Goal: Information Seeking & Learning: Learn about a topic

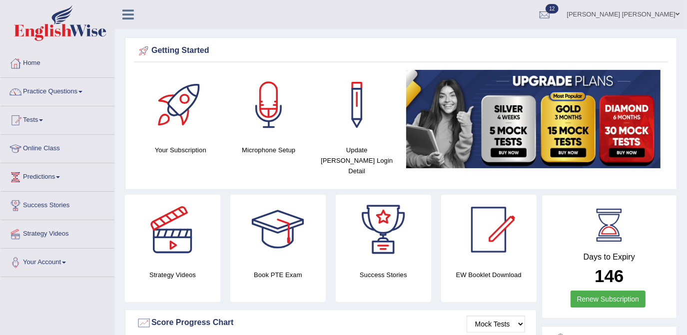
click at [64, 92] on link "Practice Questions" at bounding box center [57, 90] width 114 height 25
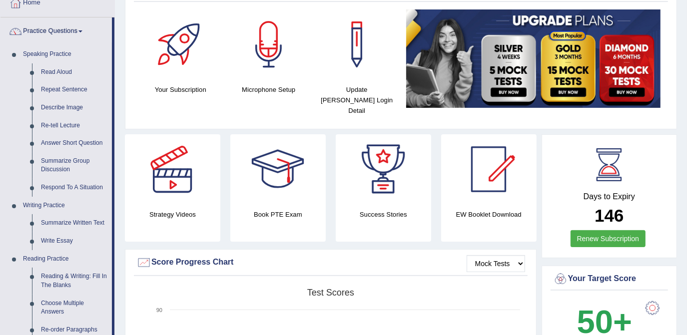
scroll to position [84, 0]
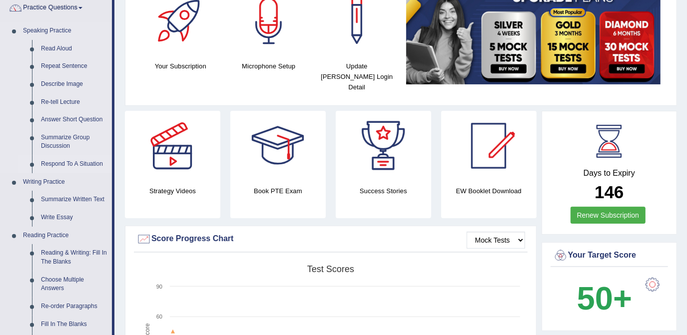
click at [57, 167] on link "Respond To A Situation" at bounding box center [73, 164] width 75 height 18
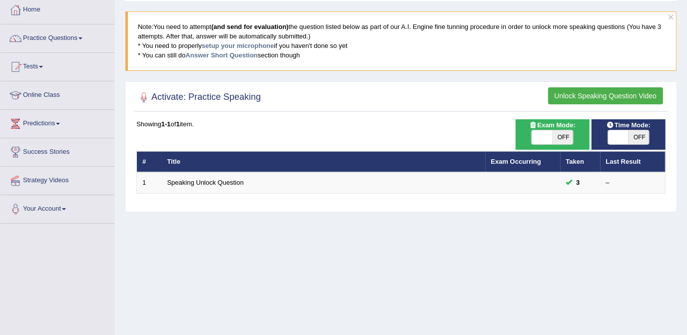
scroll to position [55, 0]
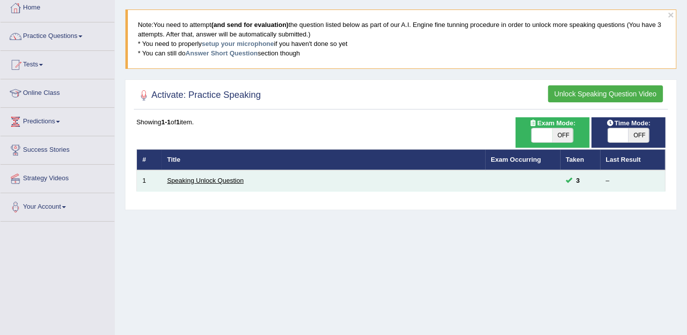
click at [228, 179] on link "Speaking Unlock Question" at bounding box center [205, 180] width 76 height 7
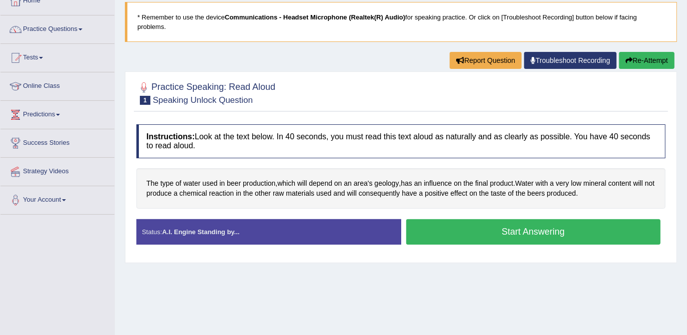
scroll to position [65, 0]
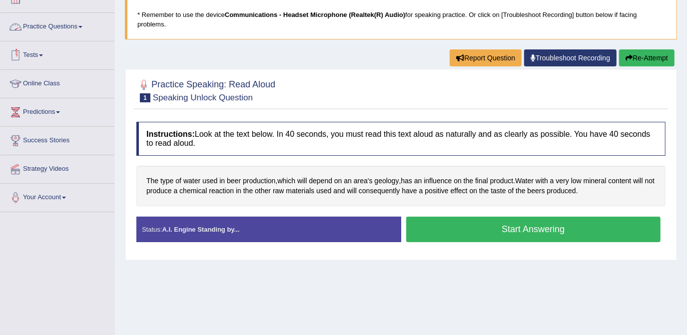
click at [42, 27] on link "Practice Questions" at bounding box center [57, 25] width 114 height 25
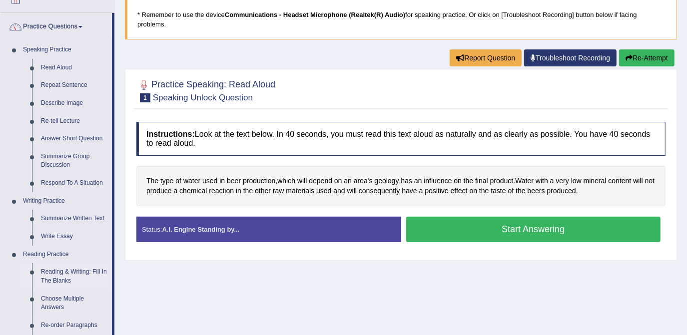
click at [64, 273] on link "Reading & Writing: Fill In The Blanks" at bounding box center [73, 276] width 75 height 26
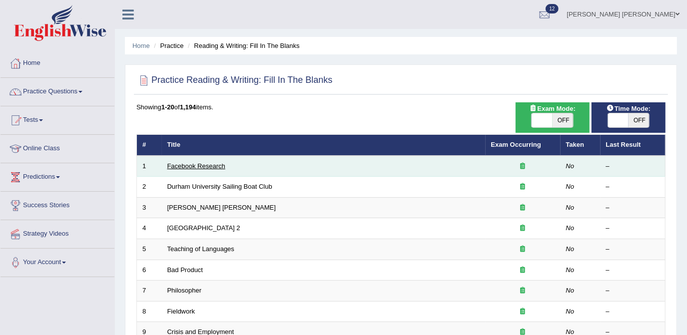
click at [185, 164] on link "Facebook Research" at bounding box center [196, 165] width 58 height 7
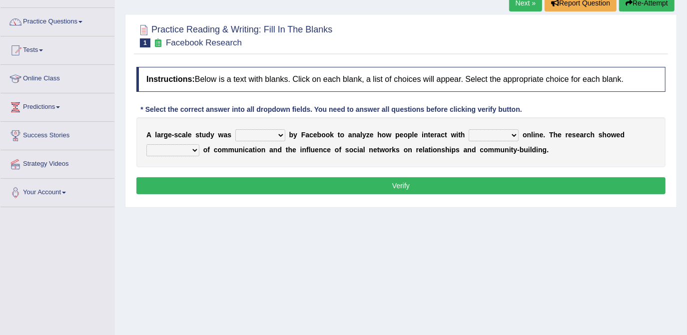
scroll to position [72, 0]
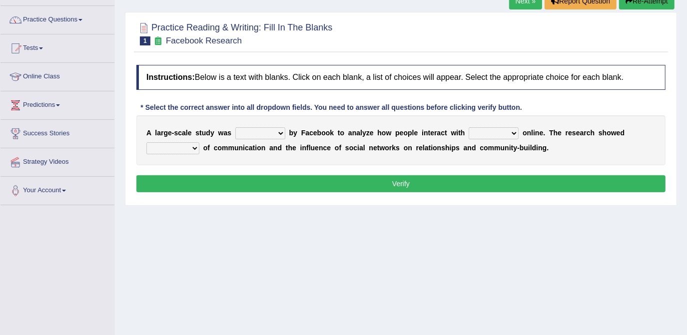
click at [276, 132] on select "surveyed had asked made" at bounding box center [260, 133] width 50 height 12
select select "made"
click at [235, 127] on select "surveyed had asked made" at bounding box center [260, 133] width 50 height 12
click at [497, 131] on select "together all each other another" at bounding box center [494, 133] width 50 height 12
select select "each other"
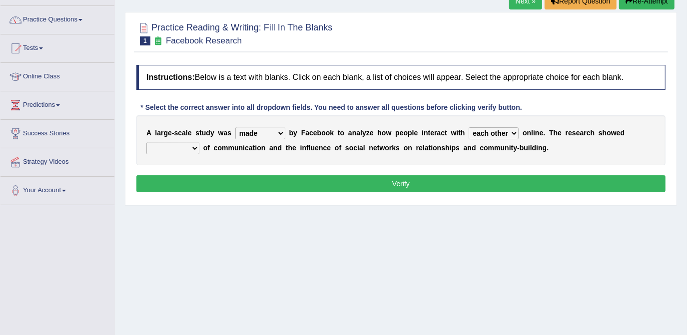
click at [469, 127] on select "together all each other another" at bounding box center [494, 133] width 50 height 12
click at [199, 142] on select "advantages standards fellowships patterns" at bounding box center [172, 148] width 53 height 12
select select "standards"
click at [199, 142] on select "advantages standards fellowships patterns" at bounding box center [172, 148] width 53 height 12
click at [405, 182] on button "Verify" at bounding box center [400, 183] width 529 height 17
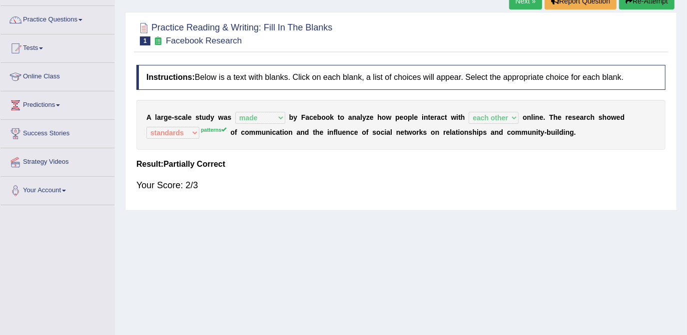
click at [522, 3] on link "Next »" at bounding box center [525, 1] width 33 height 17
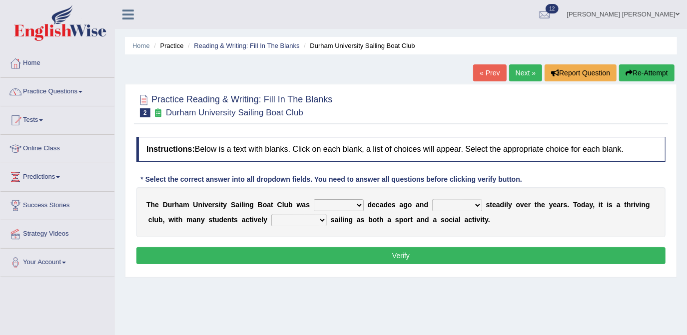
click at [346, 207] on select "found fund founded find" at bounding box center [339, 205] width 50 height 12
select select "fund"
click at [314, 199] on select "found fund founded find" at bounding box center [339, 205] width 50 height 12
click at [461, 203] on select "grow growing has grown grown" at bounding box center [457, 205] width 50 height 12
select select "grown"
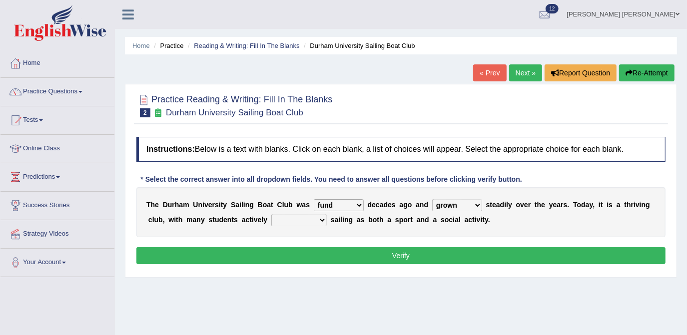
click at [432, 199] on select "grow growing has grown grown" at bounding box center [457, 205] width 50 height 12
click at [293, 221] on select "enjoy enjoyed are enjoying enjoying" at bounding box center [298, 220] width 55 height 12
click at [271, 214] on select "enjoy enjoyed are enjoying enjoying" at bounding box center [298, 220] width 55 height 12
click at [293, 218] on select "enjoy enjoyed are enjoying enjoying" at bounding box center [298, 220] width 55 height 12
select select "are enjoying"
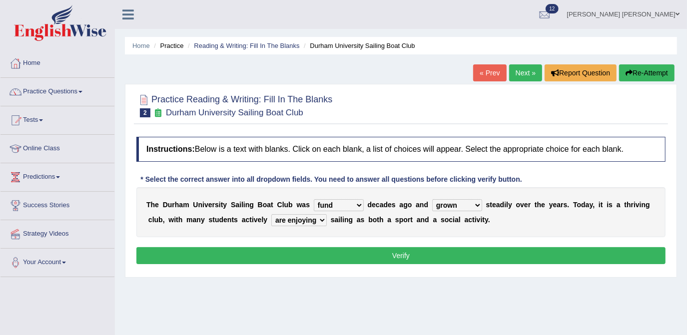
click at [271, 214] on select "enjoy enjoyed are enjoying enjoying" at bounding box center [298, 220] width 55 height 12
click at [404, 250] on button "Verify" at bounding box center [400, 255] width 529 height 17
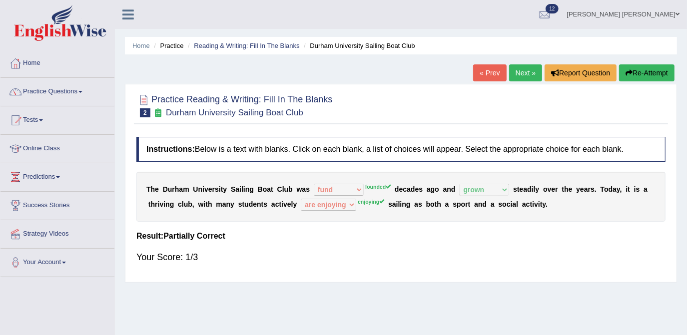
click at [643, 74] on button "Re-Attempt" at bounding box center [646, 72] width 55 height 17
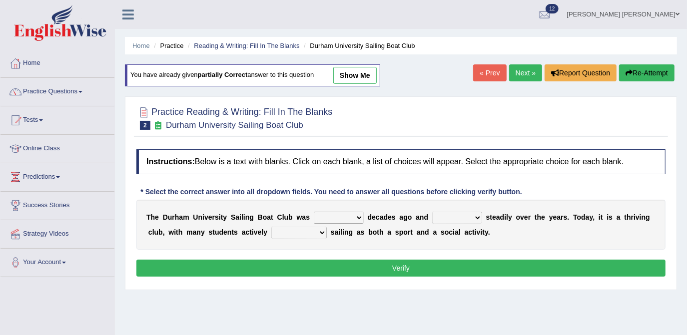
click at [346, 216] on select "found fund founded find" at bounding box center [339, 218] width 50 height 12
select select "founded"
click at [314, 212] on select "found fund founded find" at bounding box center [339, 218] width 50 height 12
click at [457, 217] on select "grow growing has grown grown" at bounding box center [457, 218] width 50 height 12
select select "grown"
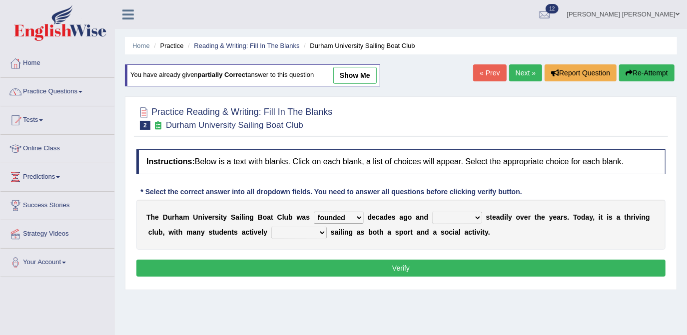
click at [432, 212] on select "grow growing has grown grown" at bounding box center [457, 218] width 50 height 12
click at [284, 233] on select "enjoy enjoyed are enjoying enjoying" at bounding box center [298, 233] width 55 height 12
select select "enjoying"
click at [271, 227] on select "enjoy enjoyed are enjoying enjoying" at bounding box center [298, 233] width 55 height 12
click at [316, 265] on button "Verify" at bounding box center [400, 268] width 529 height 17
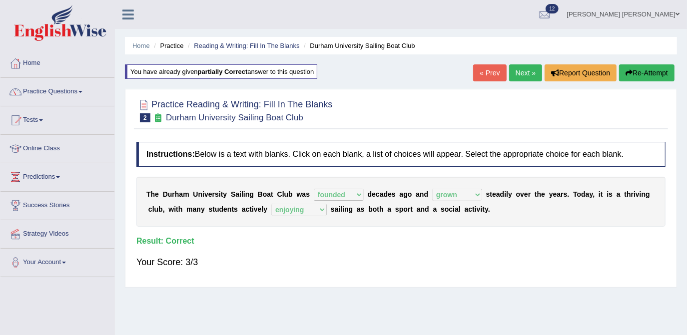
click at [522, 69] on link "Next »" at bounding box center [525, 72] width 33 height 17
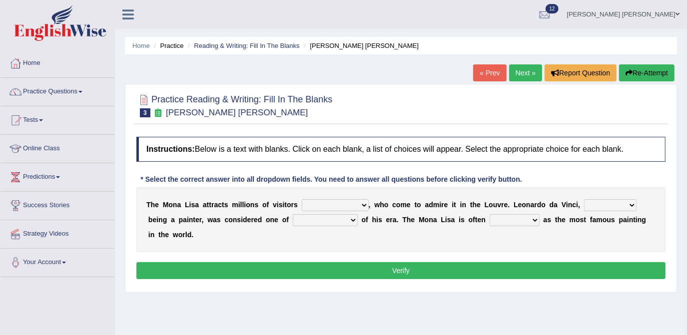
click at [350, 207] on select "around the year the all year all year round per year" at bounding box center [335, 205] width 67 height 12
select select "per year"
click at [302, 199] on select "around the year the all year all year round per year" at bounding box center [335, 205] width 67 height 12
click at [600, 203] on select "rather than as much as as well as as long as" at bounding box center [610, 205] width 52 height 12
select select "rather than"
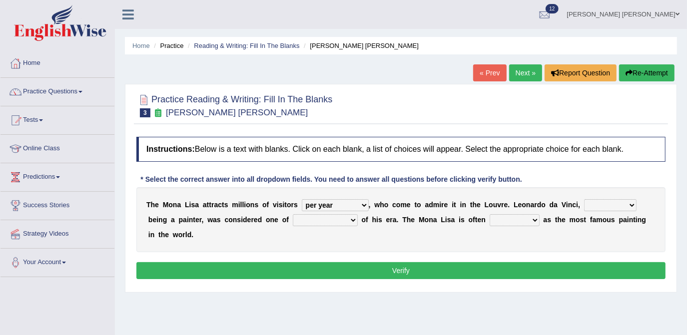
click at [584, 199] on select "rather than as much as as well as as long as" at bounding box center [610, 205] width 52 height 12
click at [311, 220] on select "better artists artist the better artist the best artists" at bounding box center [325, 220] width 65 height 12
select select "the best artists"
click at [293, 214] on select "better artists artist the better artist the best artists" at bounding box center [325, 220] width 65 height 12
click at [490, 220] on select "classified suggested predicted described" at bounding box center [515, 220] width 50 height 12
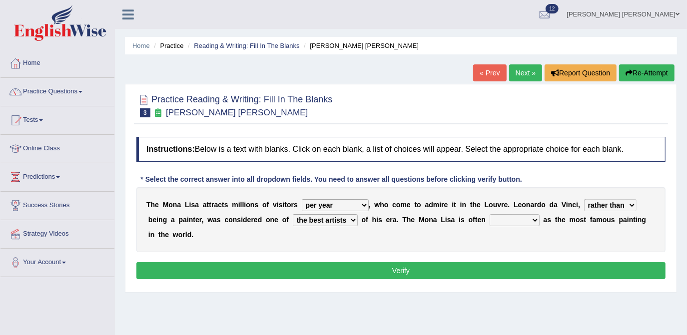
click at [490, 214] on select "classified suggested predicted described" at bounding box center [515, 220] width 50 height 12
click at [490, 219] on select "classified suggested predicted described" at bounding box center [515, 220] width 50 height 12
select select "suggested"
click at [490, 214] on select "classified suggested predicted described" at bounding box center [515, 220] width 50 height 12
click at [454, 262] on button "Verify" at bounding box center [400, 270] width 529 height 17
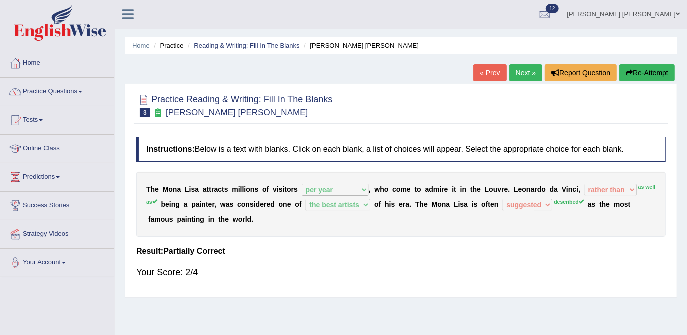
click at [643, 74] on button "Re-Attempt" at bounding box center [646, 72] width 55 height 17
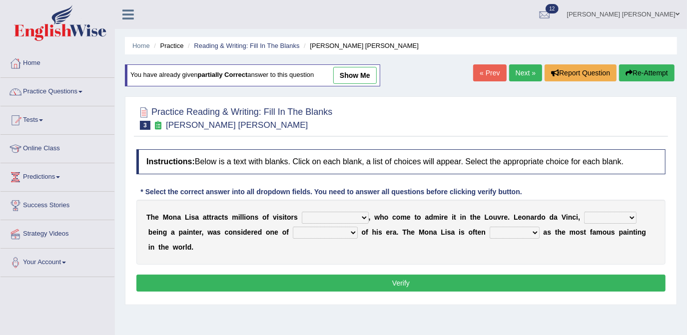
click at [345, 216] on select "around the year the all year all year round per year" at bounding box center [335, 218] width 67 height 12
select select "per year"
click at [302, 212] on select "around the year the all year all year round per year" at bounding box center [335, 218] width 67 height 12
click at [603, 216] on select "rather than as much as as well as as long as" at bounding box center [610, 218] width 52 height 12
select select "as well as"
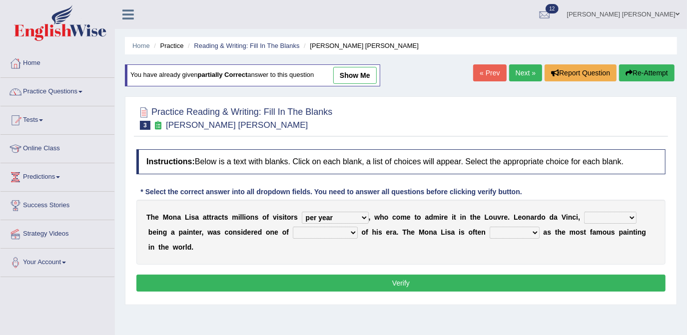
click at [584, 212] on select "rather than as much as as well as as long as" at bounding box center [610, 218] width 52 height 12
click at [316, 232] on select "better artists artist the better artist the best artists" at bounding box center [325, 233] width 65 height 12
select select "the best artists"
click at [293, 227] on select "better artists artist the better artist the best artists" at bounding box center [325, 233] width 65 height 12
click at [490, 233] on select "classified suggested predicted described" at bounding box center [515, 233] width 50 height 12
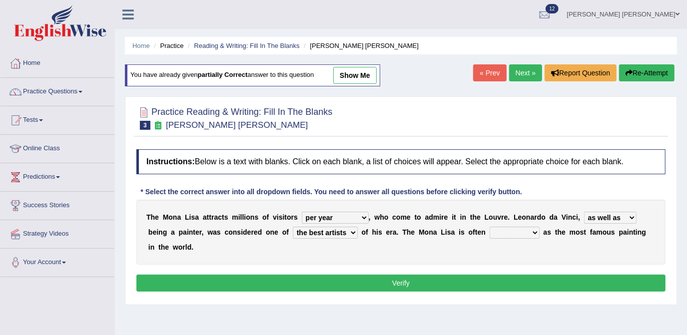
click at [490, 227] on select "classified suggested predicted described" at bounding box center [515, 233] width 50 height 12
click at [490, 231] on select "classified suggested predicted described" at bounding box center [515, 233] width 50 height 12
select select "described"
click at [490, 227] on select "classified suggested predicted described" at bounding box center [515, 233] width 50 height 12
click at [415, 275] on button "Verify" at bounding box center [400, 283] width 529 height 17
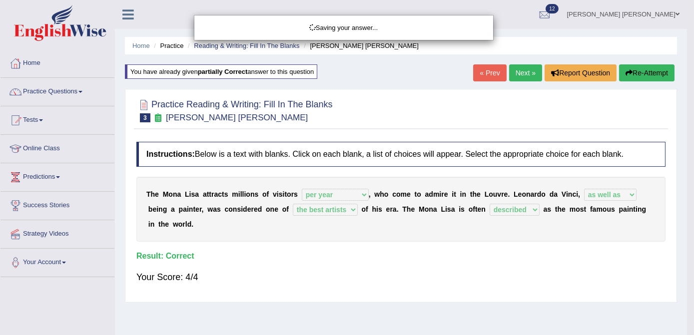
click at [525, 74] on div "Saving your answer..." at bounding box center [347, 167] width 694 height 335
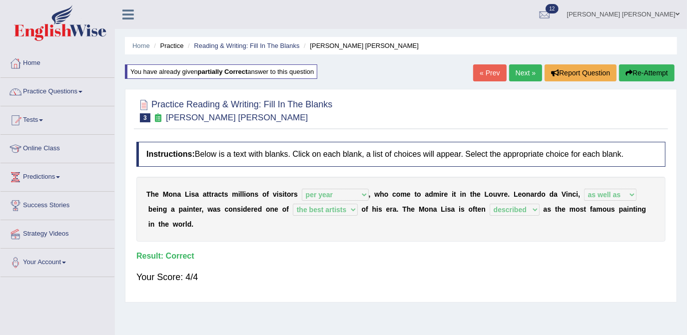
click at [525, 74] on link "Next »" at bounding box center [525, 72] width 33 height 17
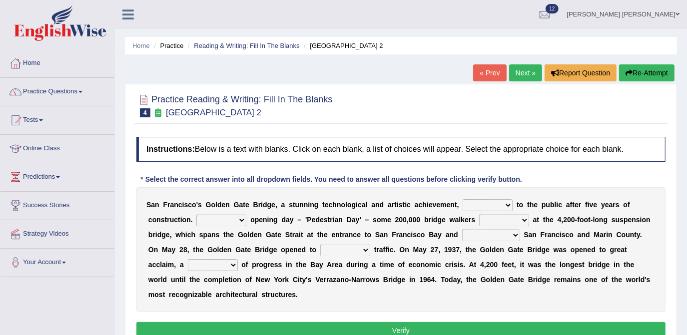
click at [486, 206] on select "opens closes appears equals" at bounding box center [488, 205] width 50 height 12
select select "opens"
click at [463, 199] on select "opens closes appears equals" at bounding box center [488, 205] width 50 height 12
click at [196, 220] on select "On During Since When" at bounding box center [221, 220] width 50 height 12
select select "During"
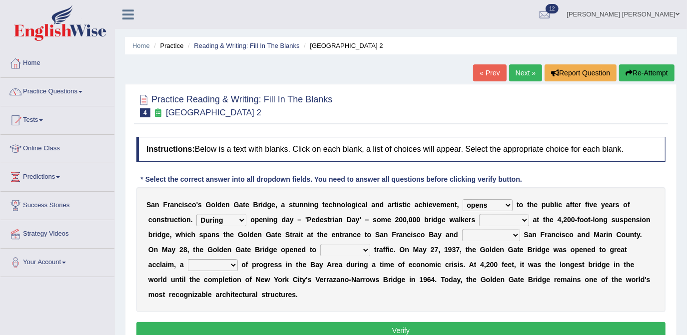
click at [196, 214] on select "On During Since When" at bounding box center [221, 220] width 50 height 12
click at [479, 218] on select "stationed looked marveled laughed" at bounding box center [504, 220] width 50 height 12
select select "stationed"
click at [479, 214] on select "stationed looked marveled laughed" at bounding box center [504, 220] width 50 height 12
click at [462, 233] on select "separates connects channels differentiates" at bounding box center [491, 235] width 58 height 12
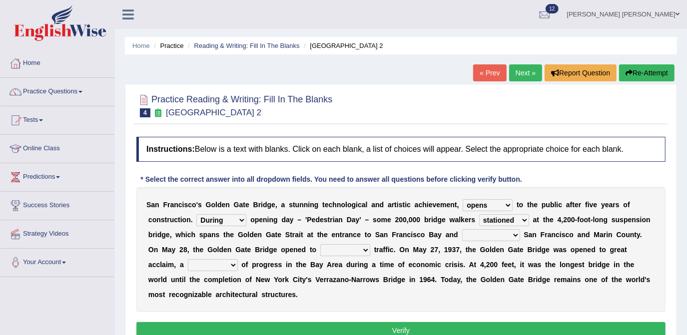
select select "connects"
click at [462, 229] on select "separates connects channels differentiates" at bounding box center [491, 235] width 58 height 12
click at [320, 251] on select "aquatic vehicular airborne watertight" at bounding box center [345, 250] width 50 height 12
select select "vehicular"
click at [320, 244] on select "aquatic vehicular airborne watertight" at bounding box center [345, 250] width 50 height 12
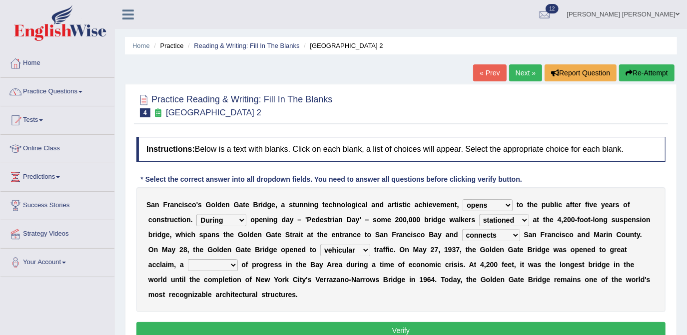
click at [238, 259] on select "denial symbol technique yield" at bounding box center [213, 265] width 50 height 12
select select "symbol"
click at [238, 259] on select "denial symbol technique yield" at bounding box center [213, 265] width 50 height 12
click at [398, 322] on button "Verify" at bounding box center [400, 330] width 529 height 17
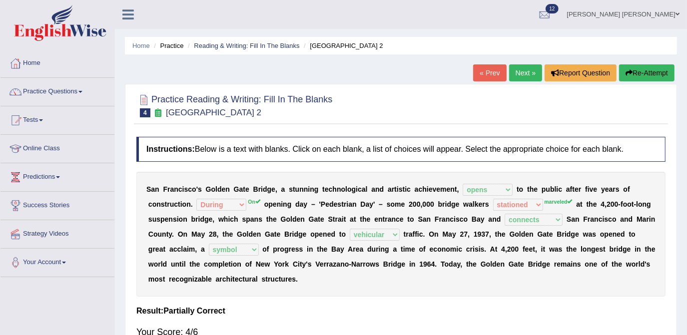
click at [517, 71] on link "Next »" at bounding box center [525, 72] width 33 height 17
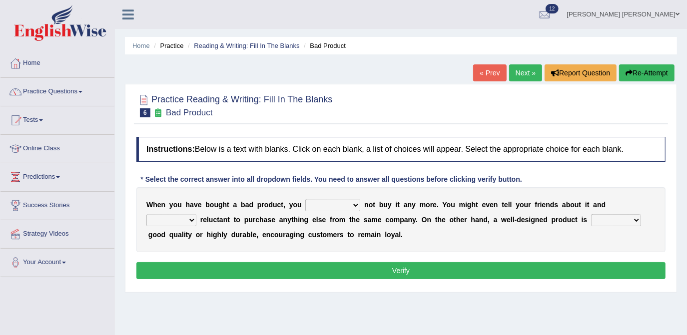
click at [339, 204] on select "would have should have should" at bounding box center [332, 205] width 55 height 12
select select "should"
click at [305, 199] on select "would have should have should" at bounding box center [332, 205] width 55 height 12
click at [305, 266] on button "Verify" at bounding box center [400, 270] width 529 height 17
click at [339, 205] on select "would have should have should" at bounding box center [332, 205] width 55 height 12
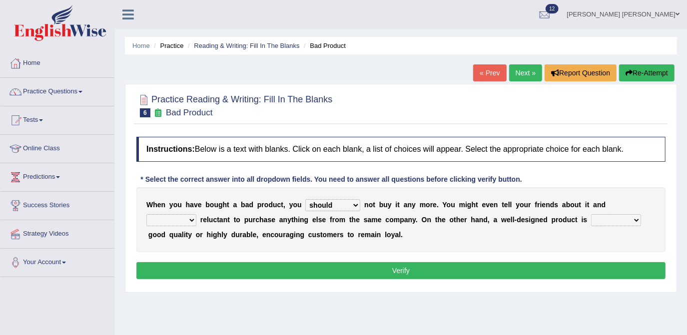
click at [473, 244] on div "W h e n y o u h a v e b o u g h t a b a d p r o d u c t , y o u would have shou…" at bounding box center [400, 219] width 529 height 65
click at [196, 214] on select "is are be being" at bounding box center [171, 220] width 50 height 12
select select "being"
click at [196, 214] on select "is are be being" at bounding box center [171, 220] width 50 height 12
click at [591, 220] on select "both also neither either" at bounding box center [616, 220] width 50 height 12
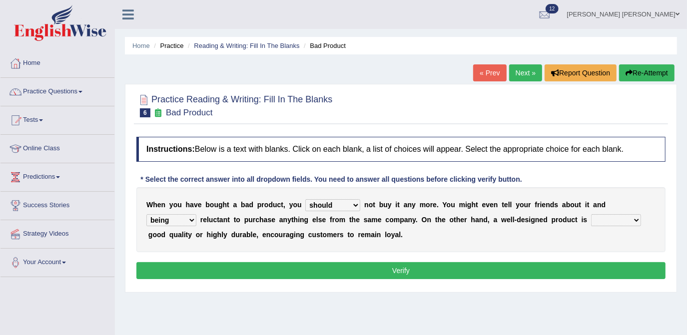
select select "either"
click at [591, 214] on select "both also neither either" at bounding box center [616, 220] width 50 height 12
click at [400, 269] on button "Verify" at bounding box center [400, 270] width 529 height 17
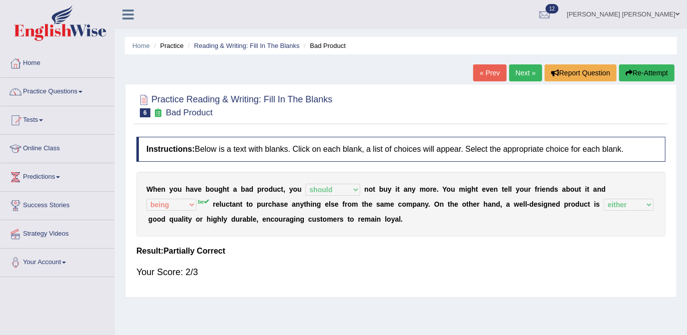
click at [525, 73] on link "Next »" at bounding box center [525, 72] width 33 height 17
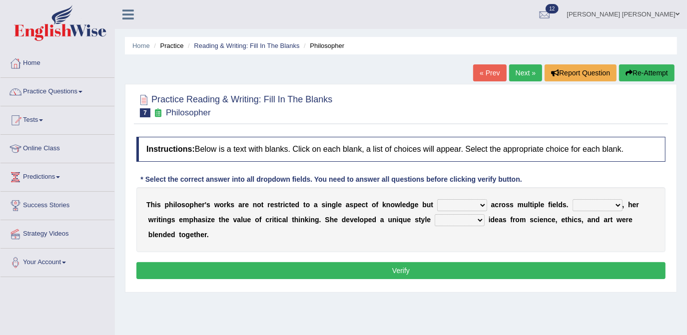
click at [463, 203] on select "constrain contain assemble extend" at bounding box center [462, 205] width 50 height 12
select select "extend"
click at [437, 199] on select "constrain contain assemble extend" at bounding box center [462, 205] width 50 height 12
click at [592, 206] on select "Rather So Moreover Likely" at bounding box center [598, 205] width 50 height 12
select select "So"
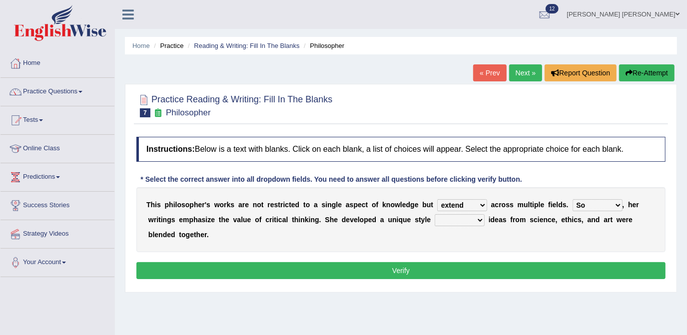
click at [573, 199] on select "Rather So Moreover Likely" at bounding box center [598, 205] width 50 height 12
click at [435, 220] on select "in that that which in which" at bounding box center [460, 220] width 50 height 12
select select "in which"
click at [435, 214] on select "in that that which in which" at bounding box center [460, 220] width 50 height 12
click at [404, 262] on button "Verify" at bounding box center [400, 270] width 529 height 17
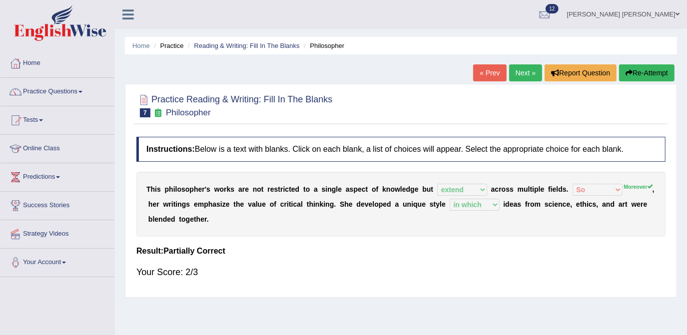
click at [523, 74] on link "Next »" at bounding box center [525, 72] width 33 height 17
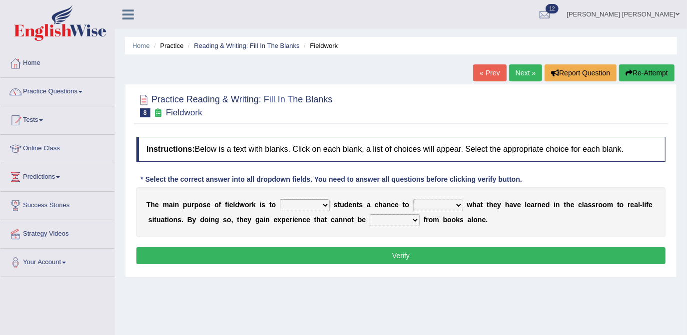
click at [318, 203] on select "resemble stow rave offer" at bounding box center [305, 205] width 50 height 12
select select "offer"
click at [280, 199] on select "resemble stow rave offer" at bounding box center [305, 205] width 50 height 12
click at [442, 202] on select "compare align apply dismount" at bounding box center [438, 205] width 50 height 12
select select "compare"
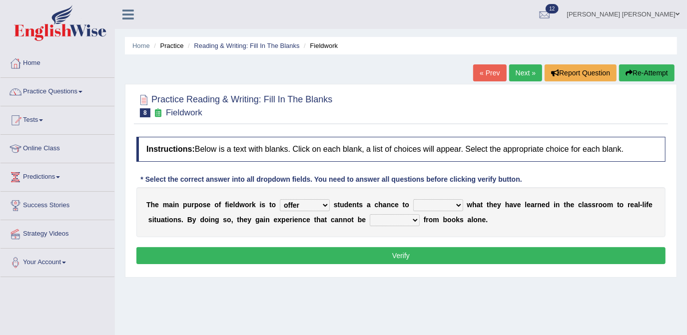
click at [413, 199] on select "compare align apply dismount" at bounding box center [438, 205] width 50 height 12
click at [402, 222] on select "originated prepared obtained touted" at bounding box center [395, 220] width 50 height 12
select select "obtained"
click at [370, 214] on select "originated prepared obtained touted" at bounding box center [395, 220] width 50 height 12
click at [372, 256] on button "Verify" at bounding box center [400, 255] width 529 height 17
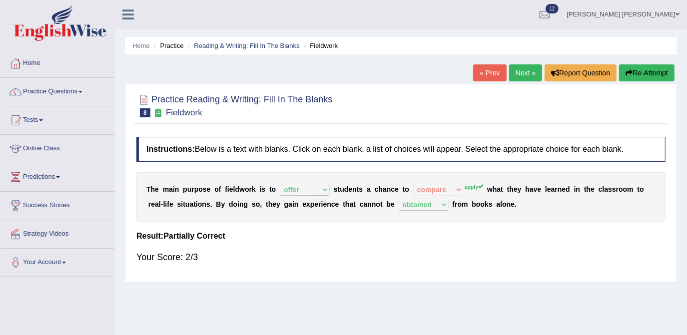
click at [372, 256] on div "Your Score: 2/3" at bounding box center [400, 257] width 529 height 24
